Goal: Information Seeking & Learning: Check status

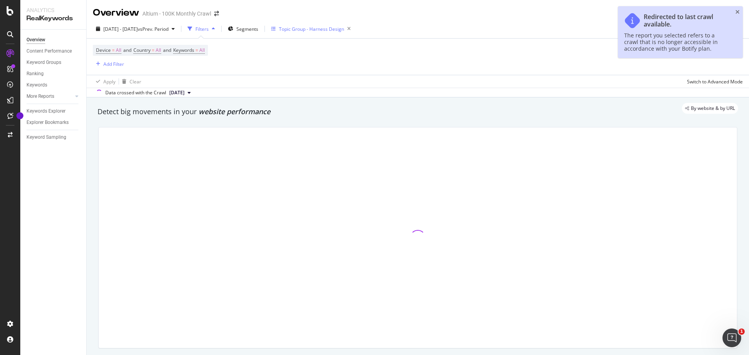
click at [344, 32] on div "Topic Group - Harness Design" at bounding box center [311, 29] width 65 height 7
